Goal: Information Seeking & Learning: Learn about a topic

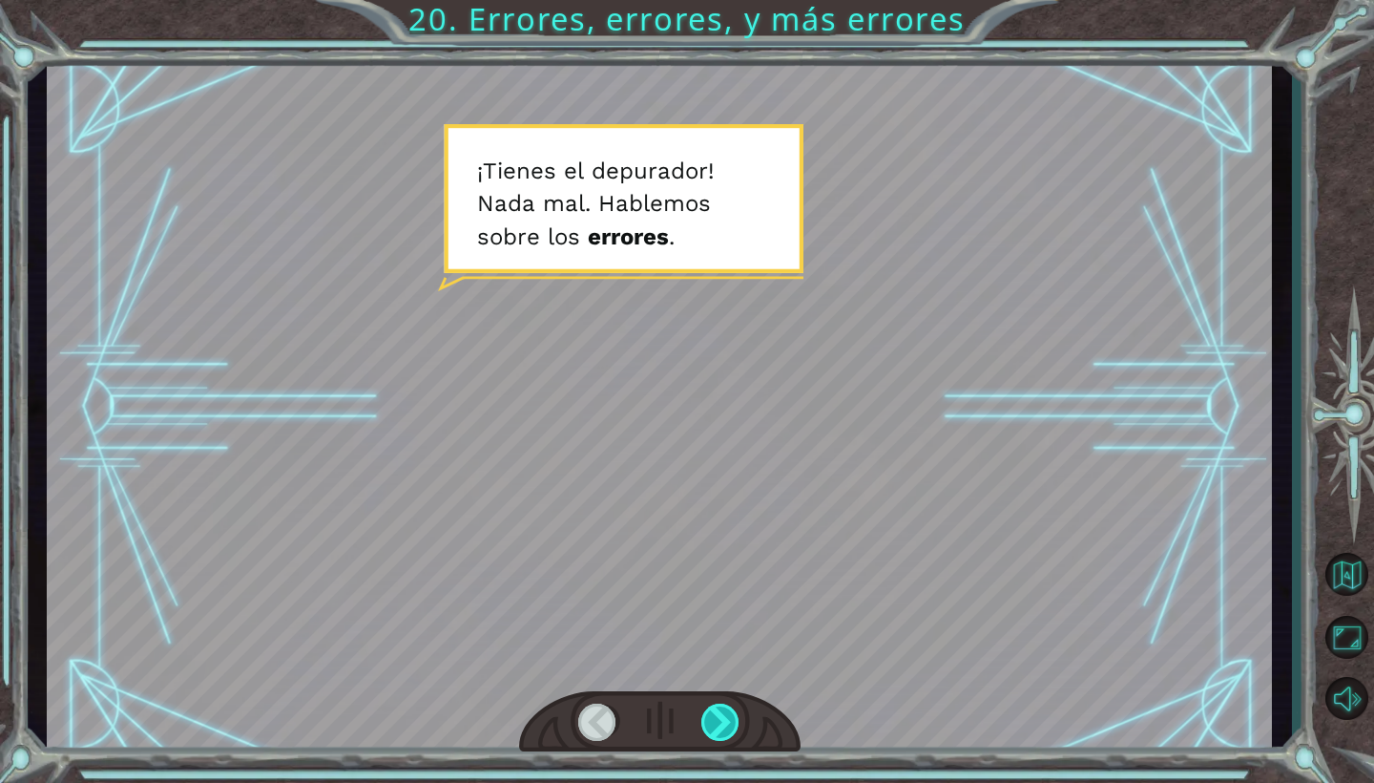
click at [723, 708] on div at bounding box center [721, 721] width 39 height 37
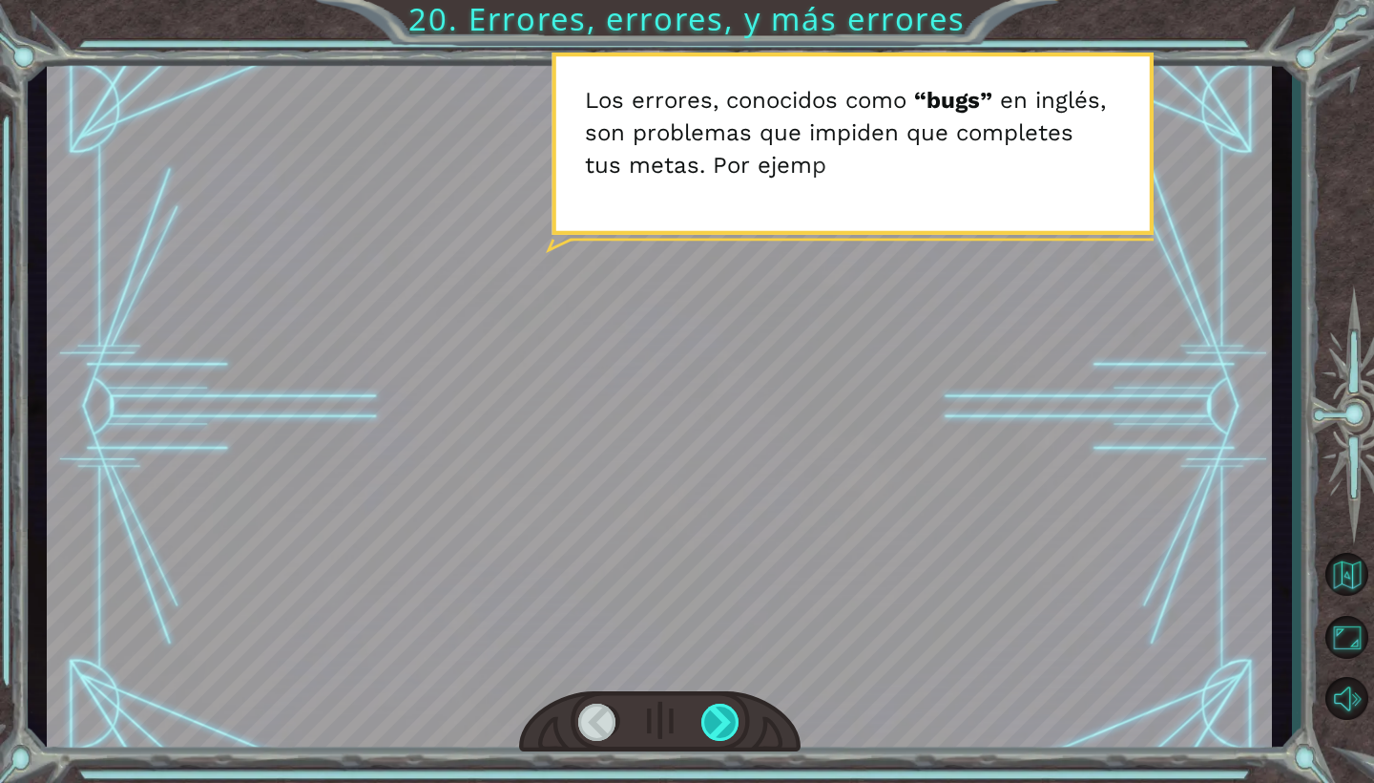
click at [723, 708] on div at bounding box center [721, 721] width 39 height 37
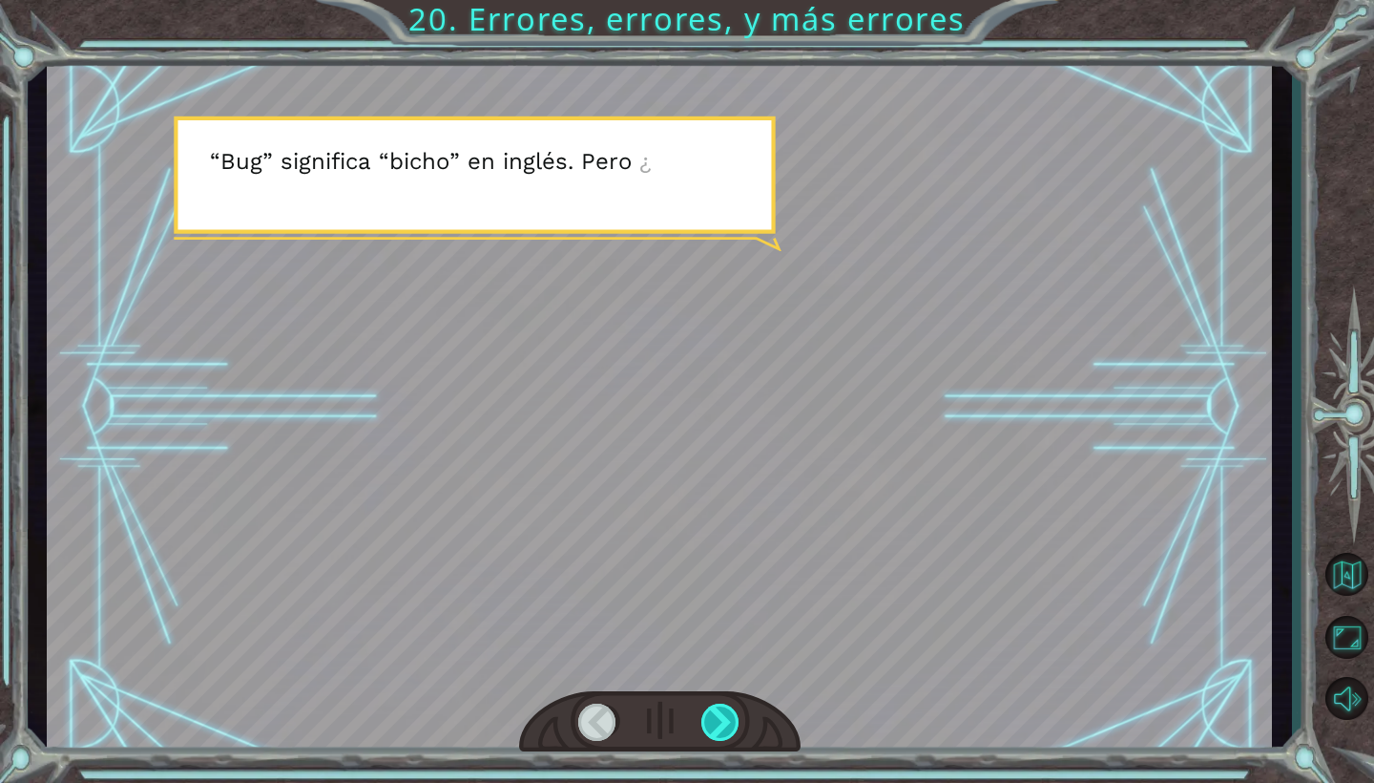
click at [723, 708] on div at bounding box center [721, 721] width 39 height 37
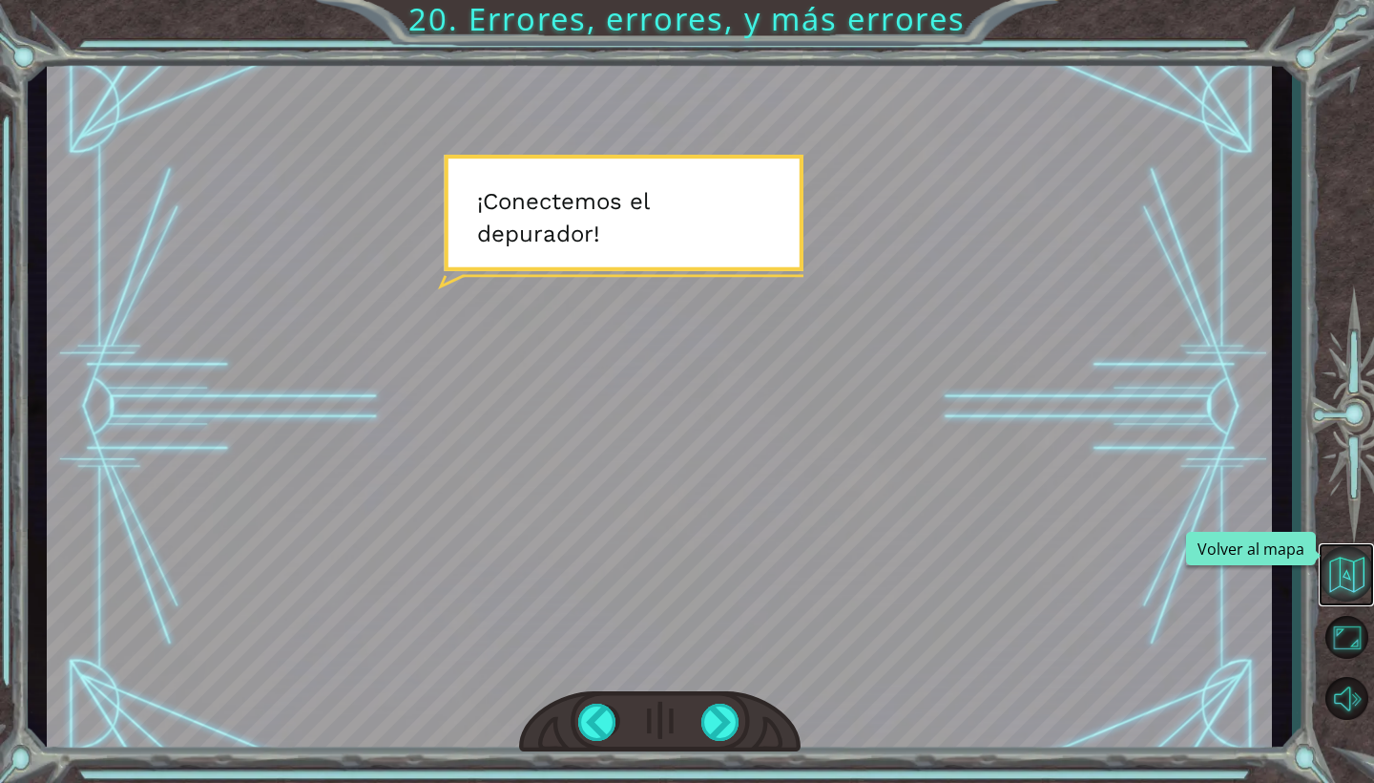
click at [1342, 584] on button "Volver al mapa" at bounding box center [1346, 573] width 55 height 55
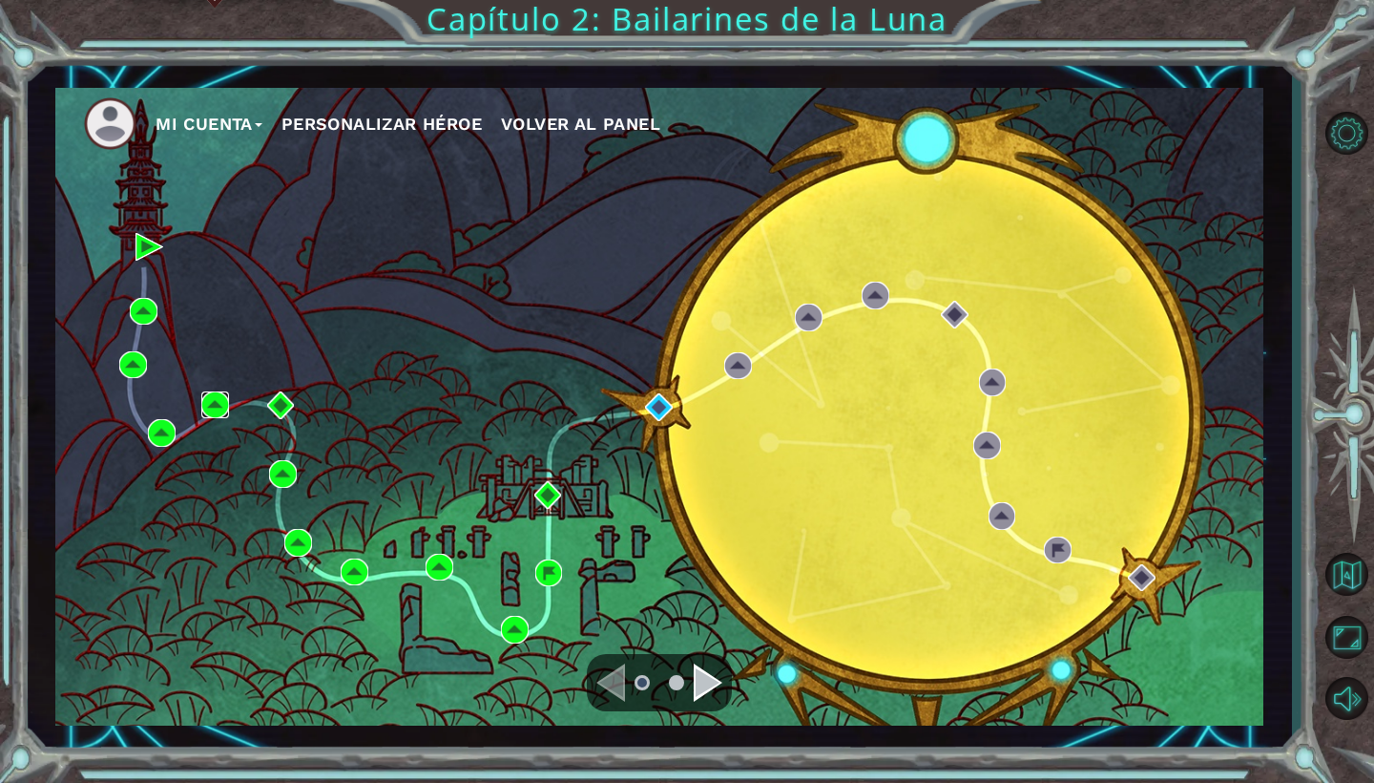
click at [204, 410] on img at bounding box center [215, 405] width 28 height 28
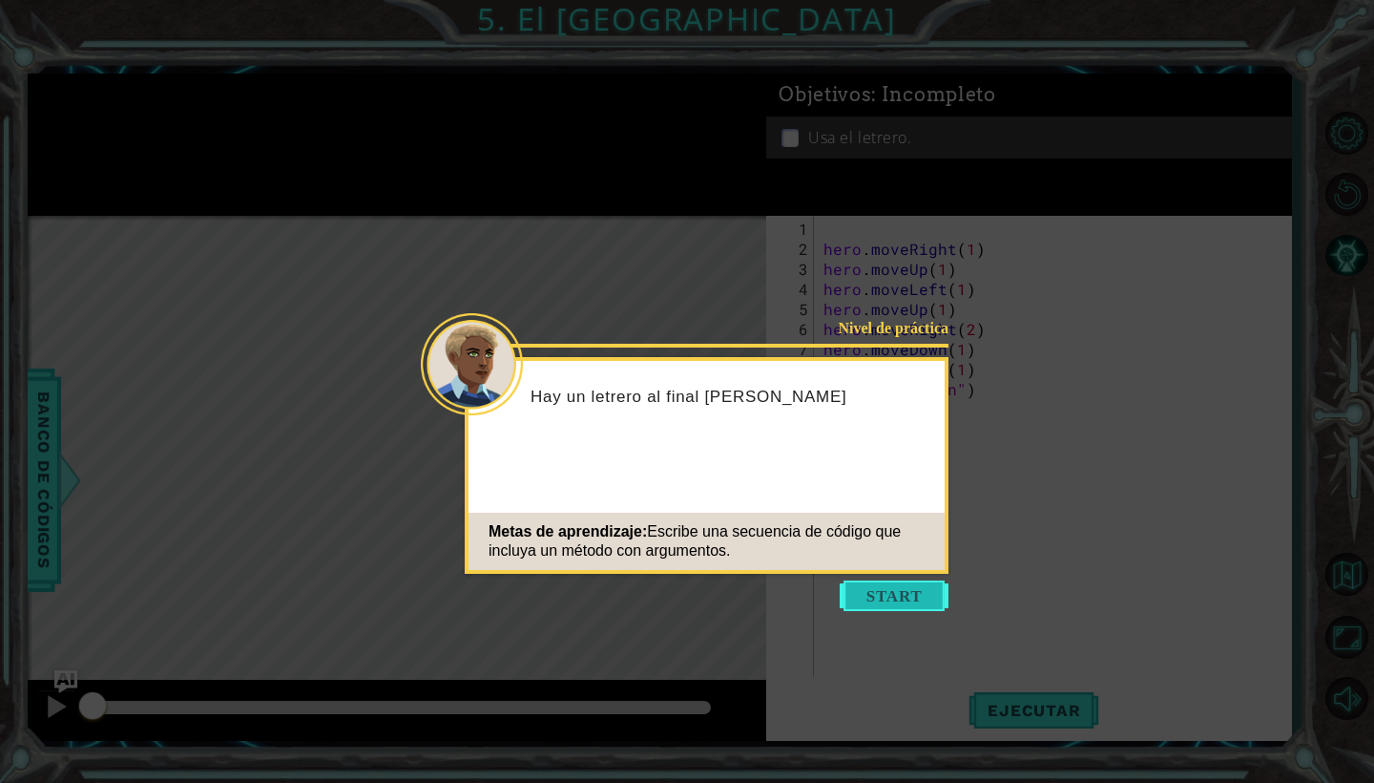
click at [926, 595] on button "Start" at bounding box center [894, 595] width 109 height 31
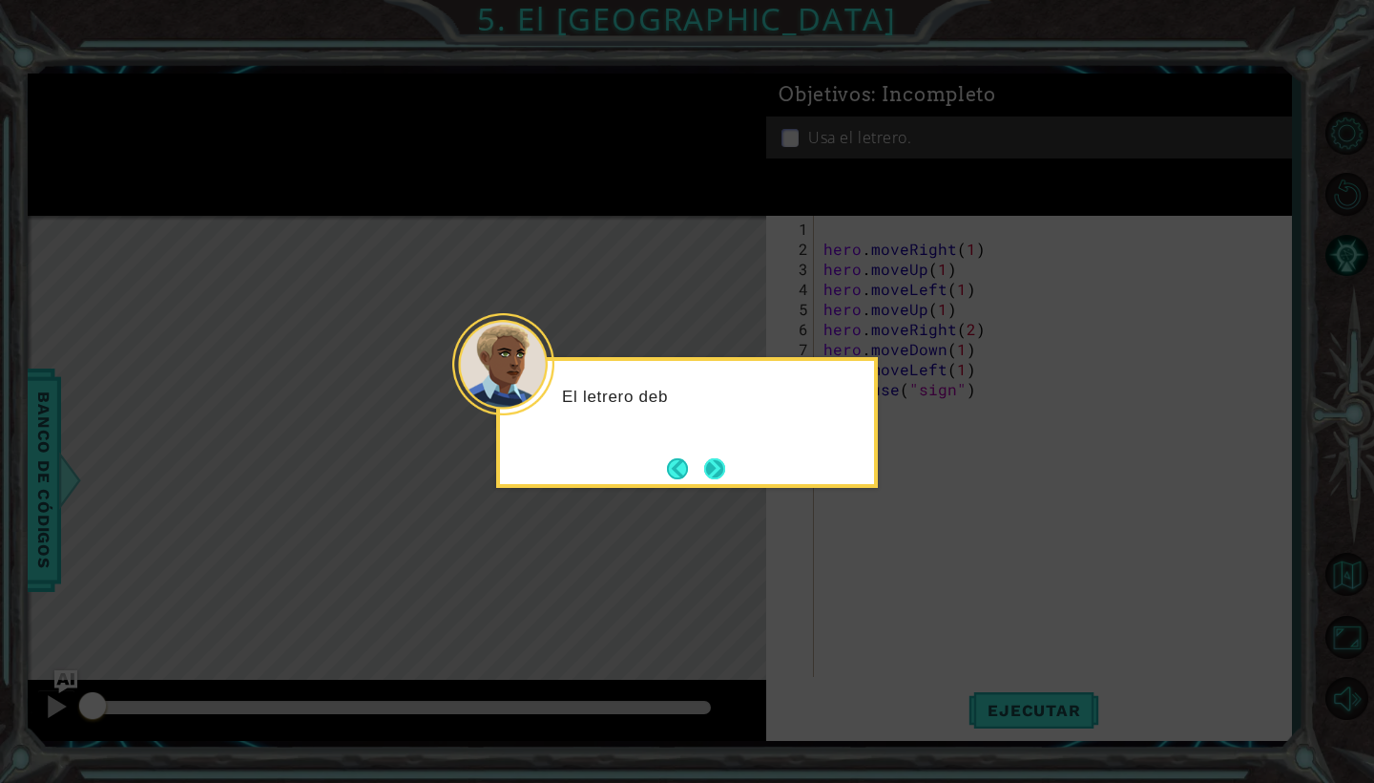
click at [725, 465] on button "Next" at bounding box center [714, 468] width 21 height 21
click at [711, 470] on button "Next" at bounding box center [714, 468] width 21 height 21
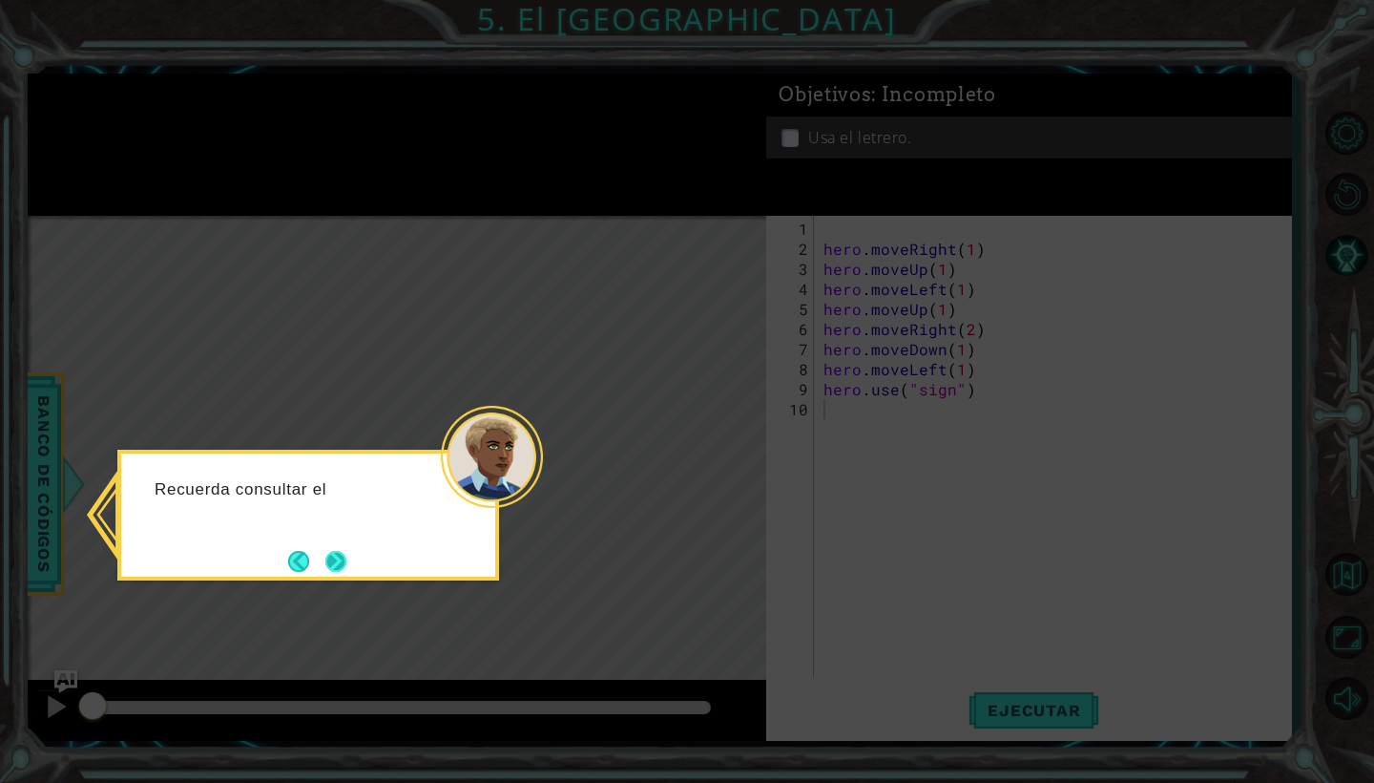
click at [325, 561] on button "Next" at bounding box center [335, 561] width 21 height 21
